Goal: Task Accomplishment & Management: Manage account settings

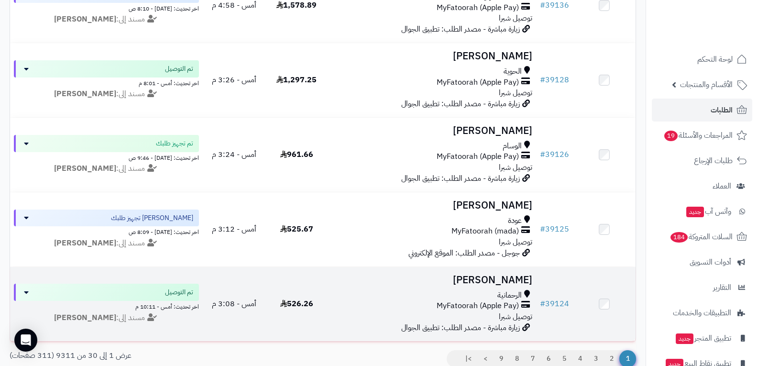
scroll to position [2131, 0]
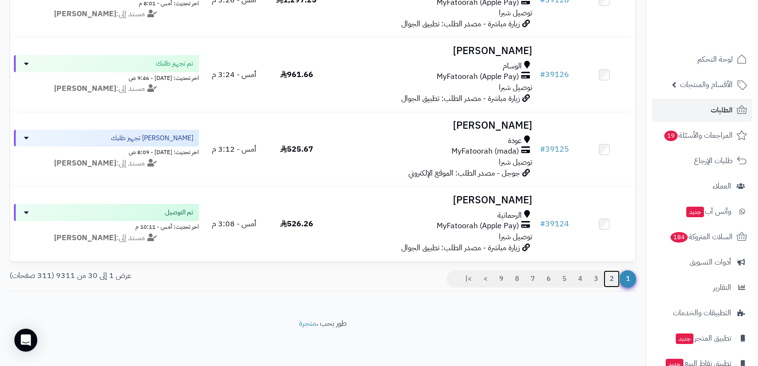
click at [612, 279] on link "2" at bounding box center [612, 278] width 16 height 17
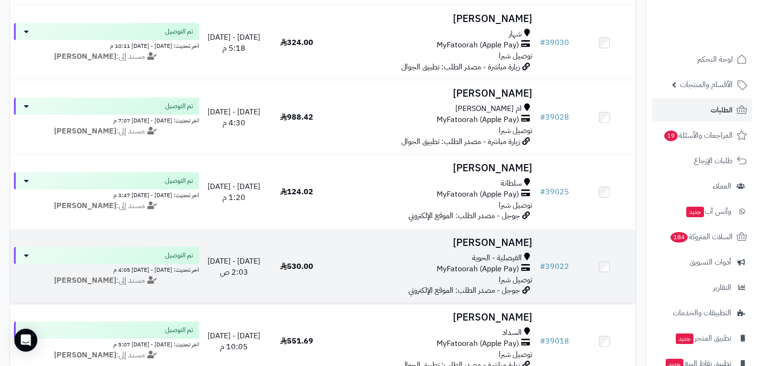
scroll to position [2116, 0]
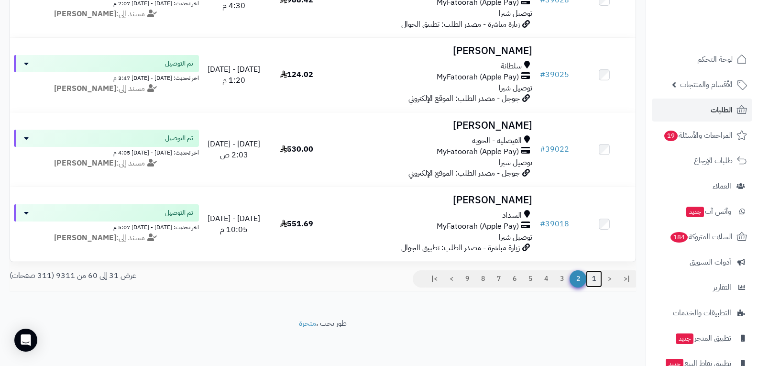
click at [594, 282] on link "1" at bounding box center [594, 278] width 16 height 17
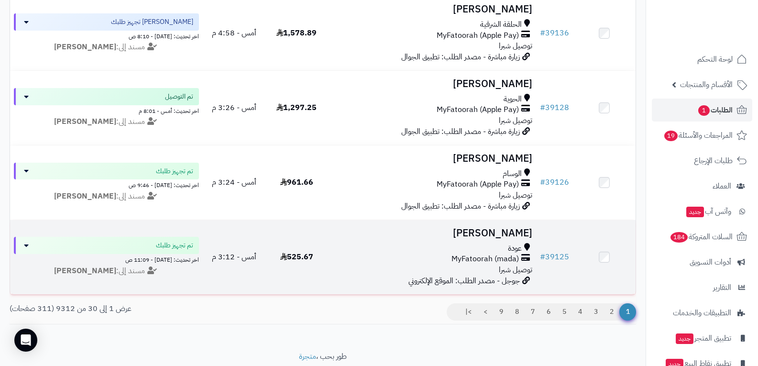
scroll to position [2131, 0]
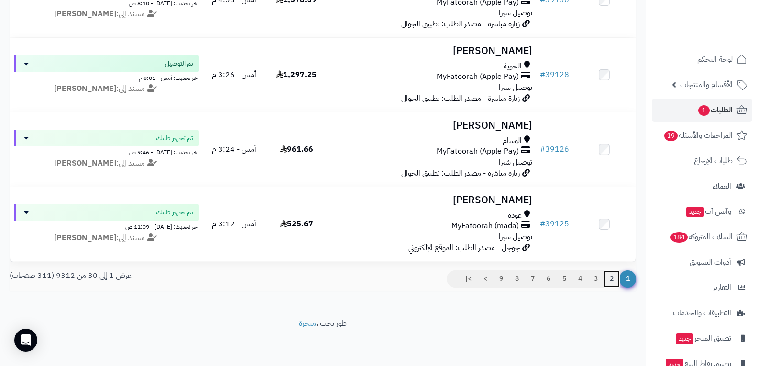
click at [614, 279] on link "2" at bounding box center [612, 278] width 16 height 17
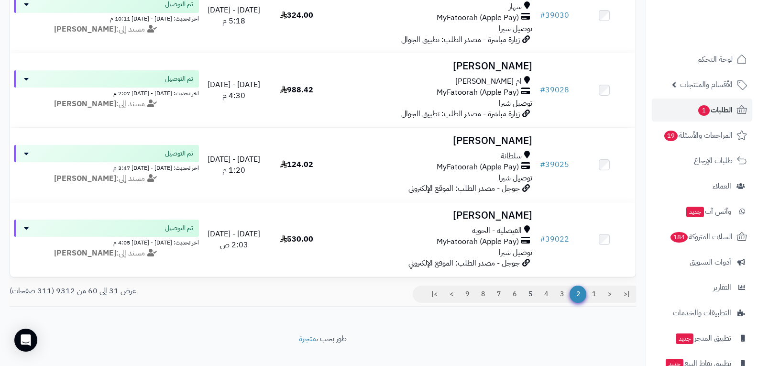
scroll to position [2116, 0]
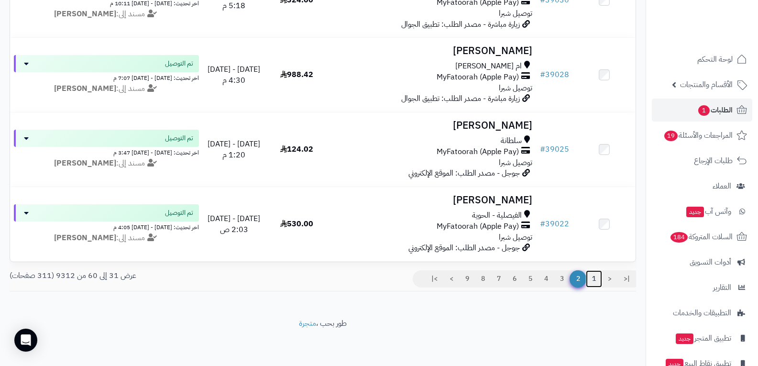
click at [594, 280] on link "1" at bounding box center [594, 278] width 16 height 17
